Goal: Browse casually

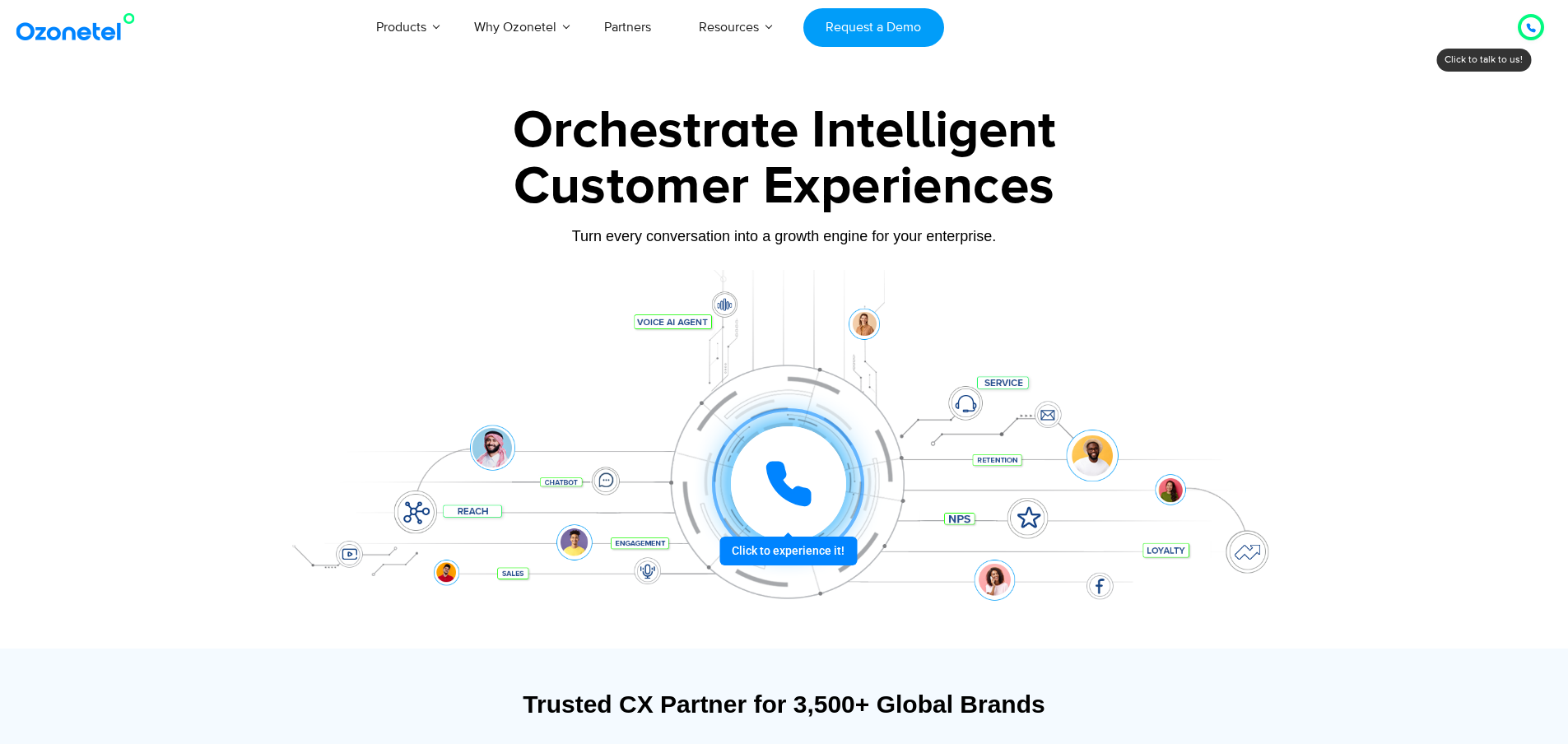
click at [1522, 39] on div at bounding box center [1530, 27] width 43 height 43
click at [1525, 38] on div at bounding box center [1530, 27] width 27 height 27
click at [1532, 30] on icon at bounding box center [1530, 28] width 9 height 9
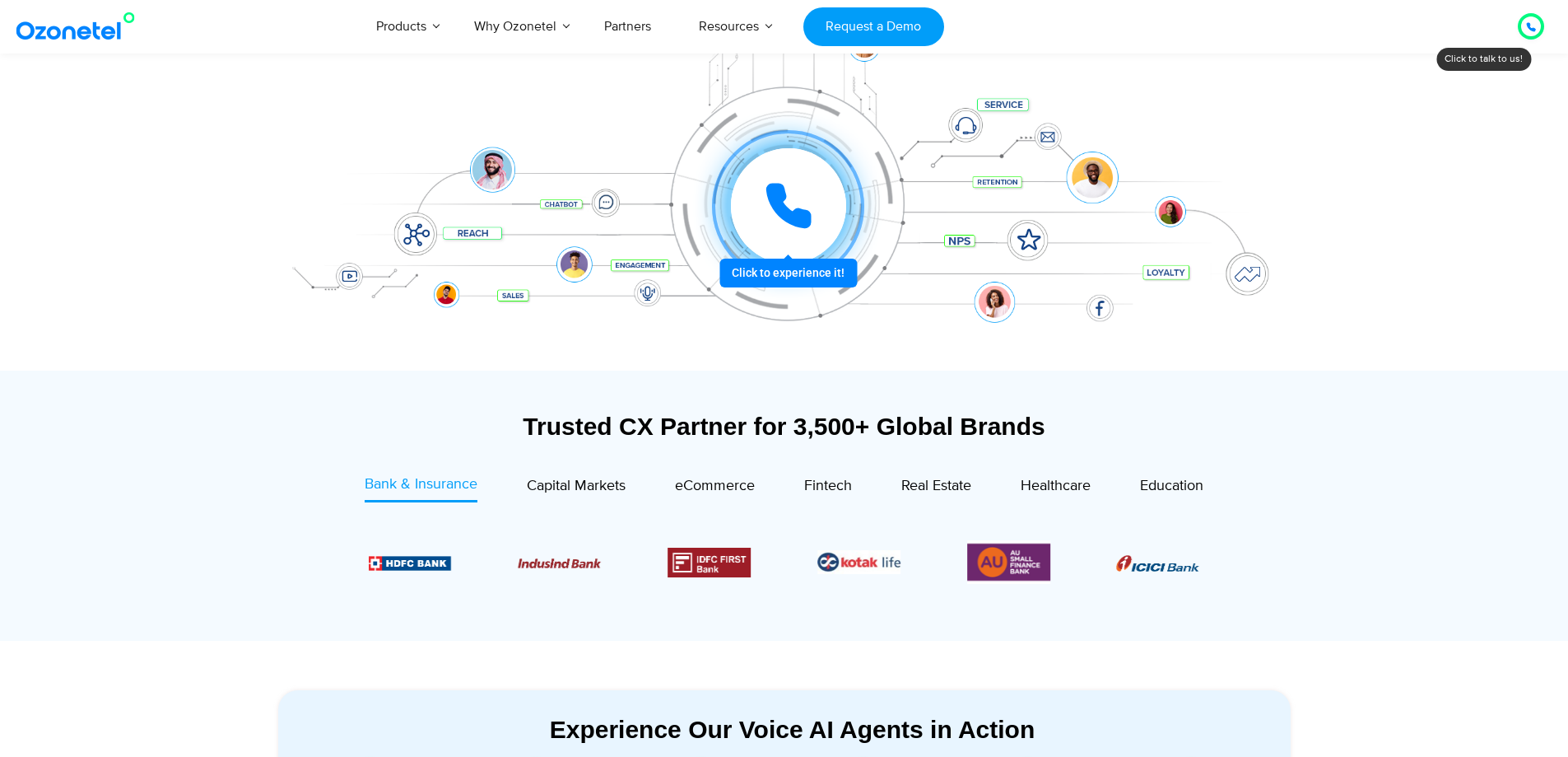
scroll to position [247, 0]
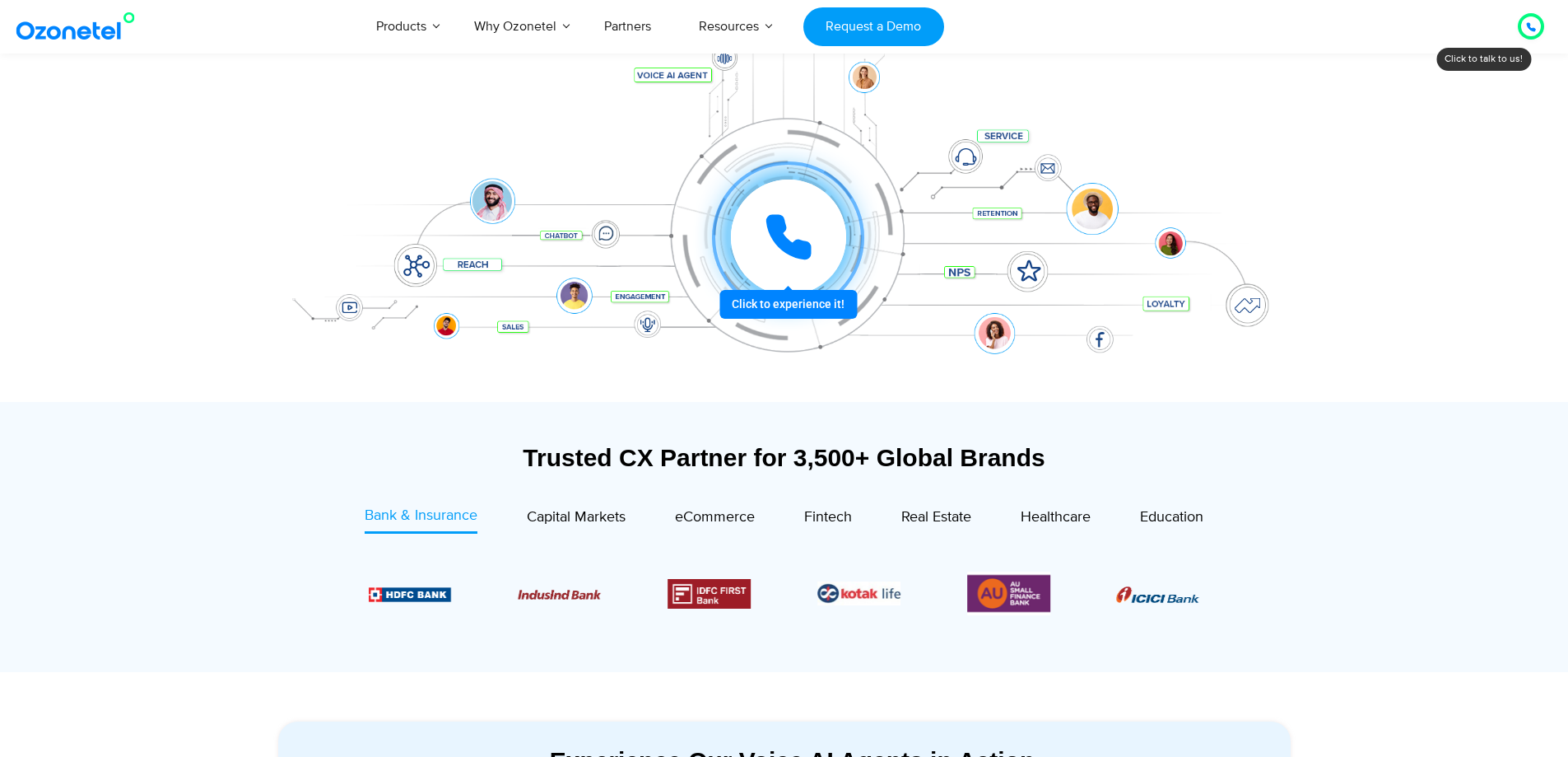
click at [816, 276] on div at bounding box center [788, 237] width 115 height 115
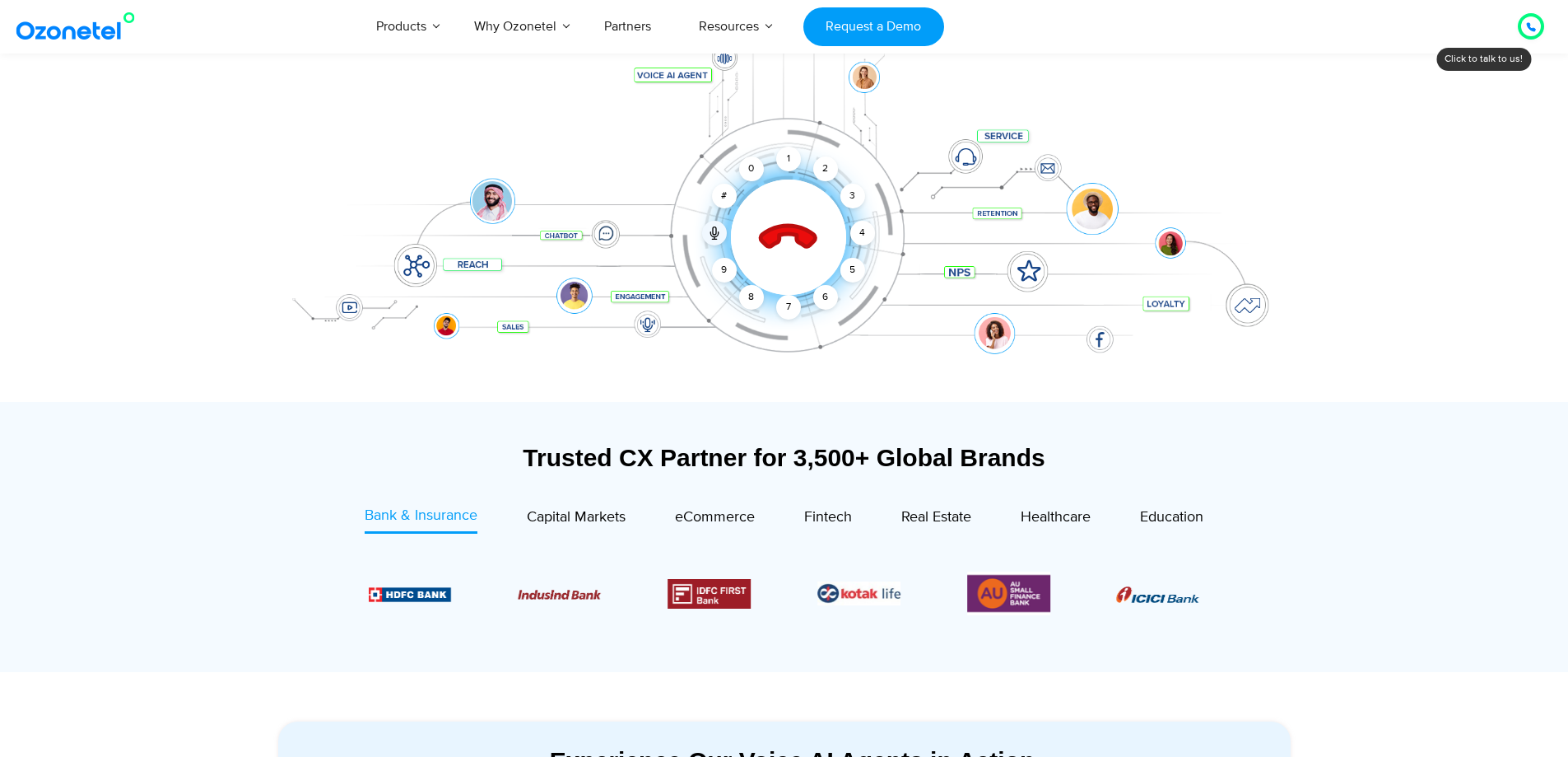
click at [787, 209] on icon at bounding box center [788, 238] width 70 height 70
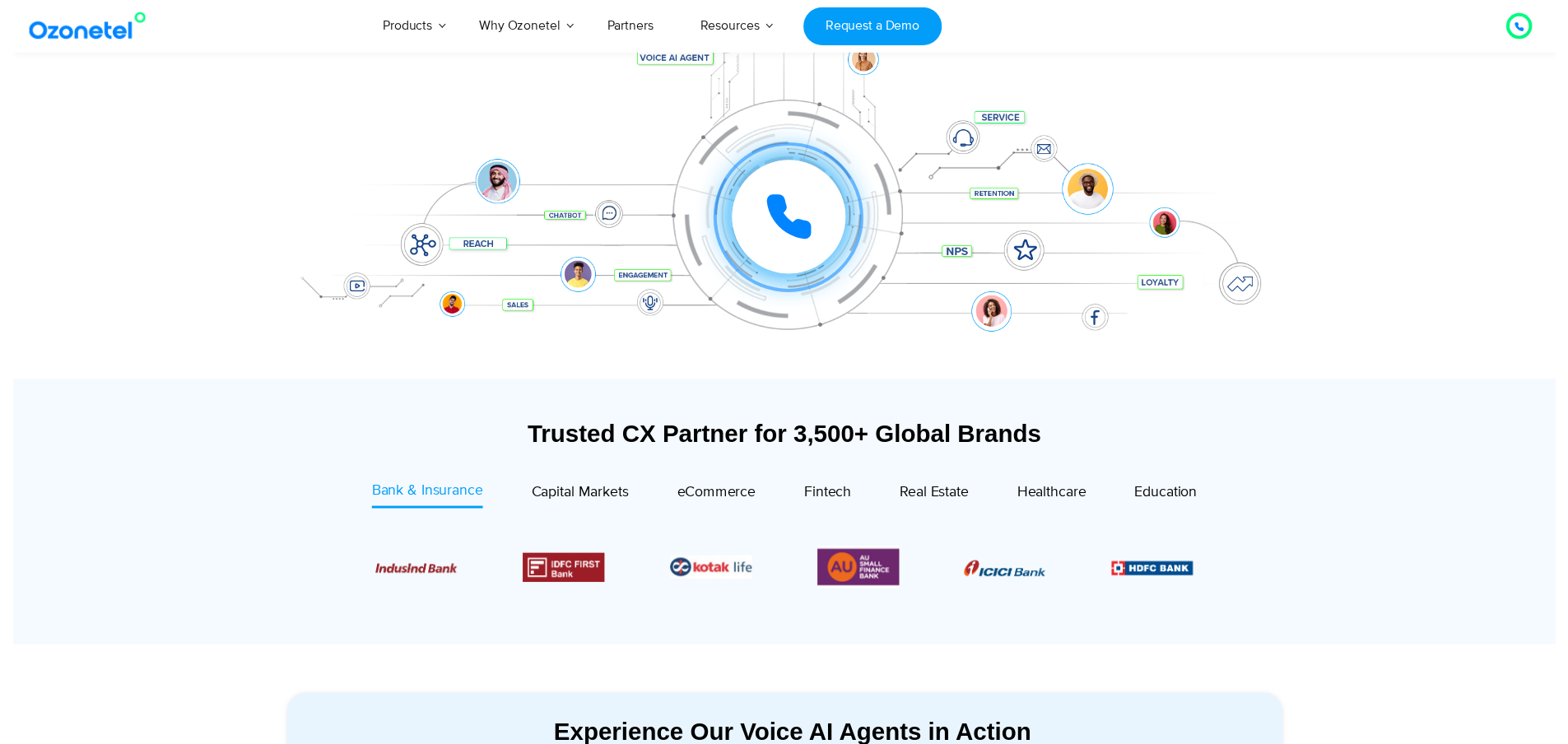
scroll to position [0, 0]
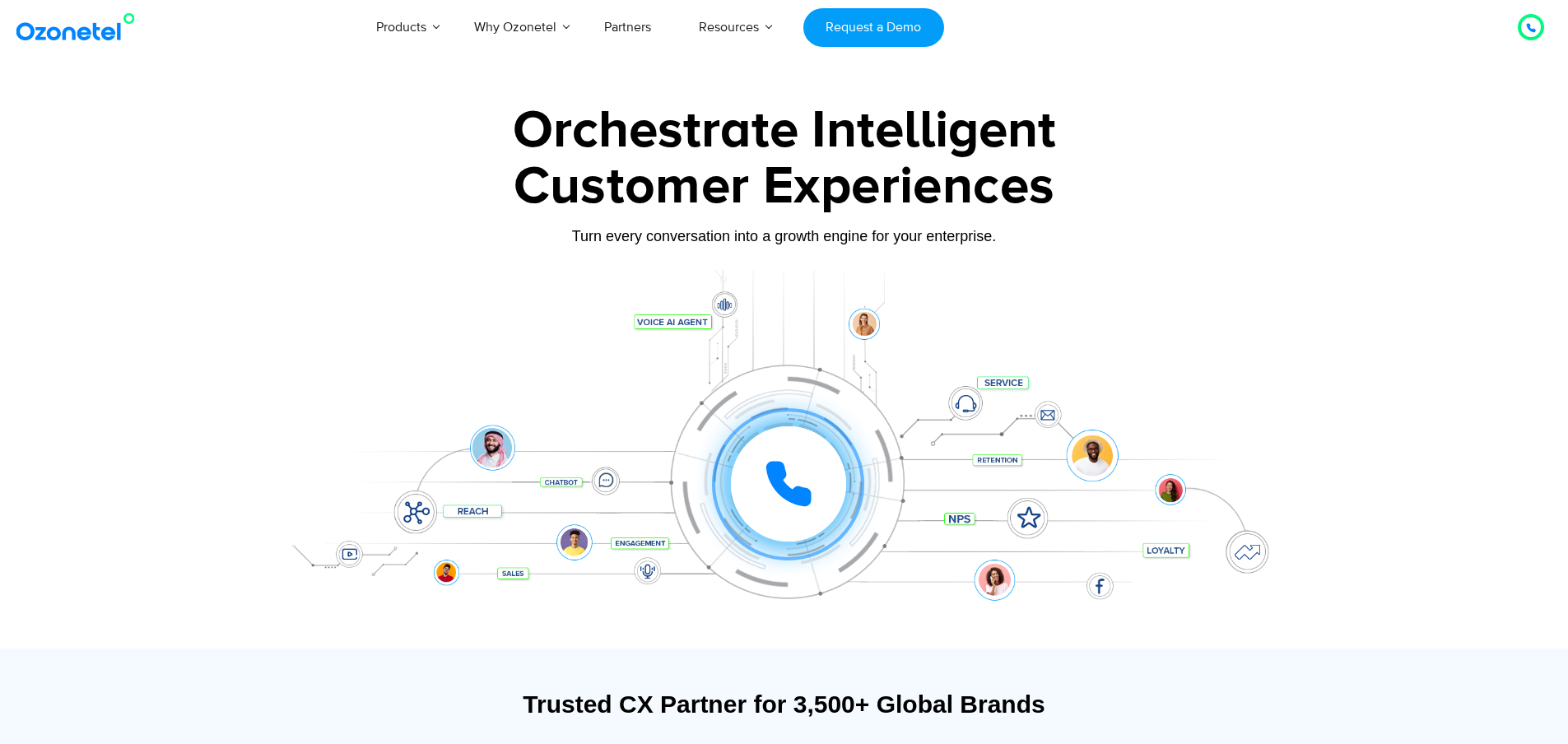
drag, startPoint x: 1, startPoint y: 158, endPoint x: 0, endPoint y: 70, distance: 88.0
click at [0, 158] on div at bounding box center [784, 368] width 1568 height 560
click at [75, 26] on img at bounding box center [79, 27] width 133 height 30
